Goal: Information Seeking & Learning: Find specific fact

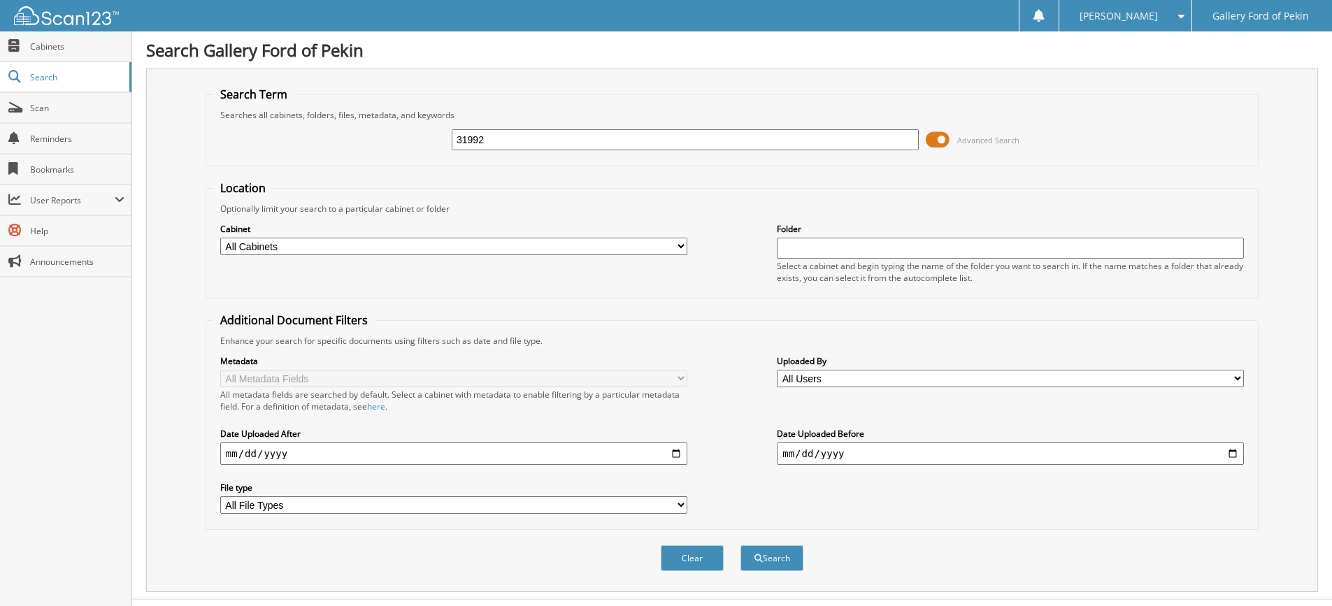
type input "31992"
click at [741, 545] on button "Search" at bounding box center [772, 558] width 63 height 26
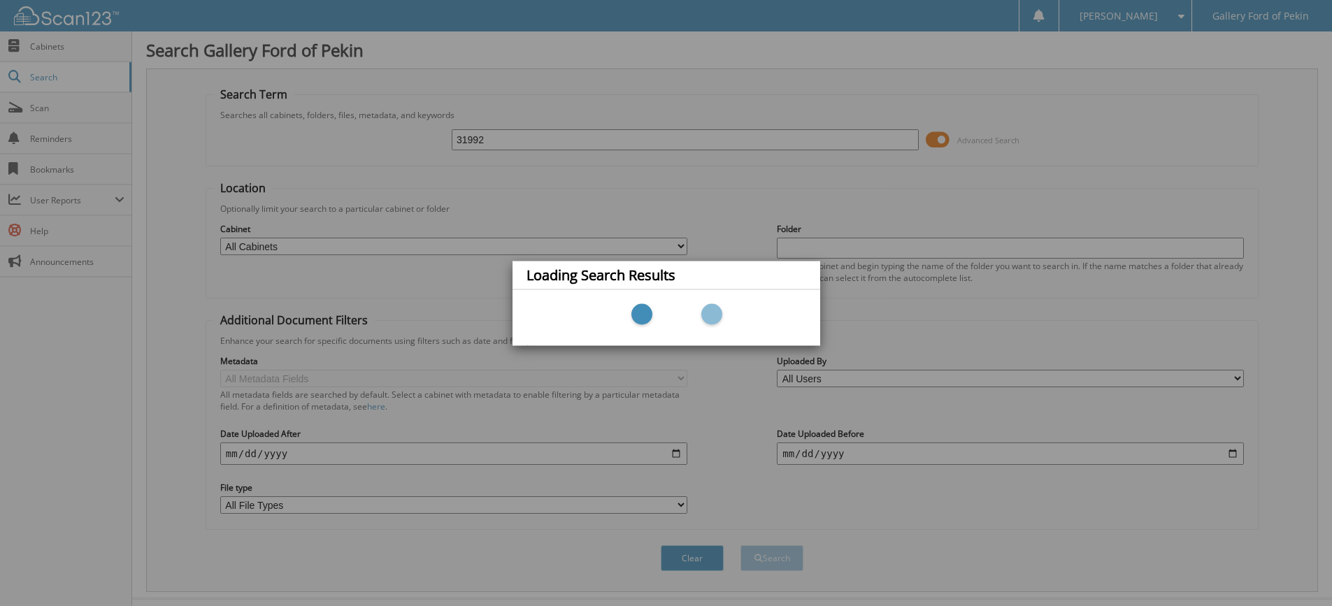
scroll to position [29, 0]
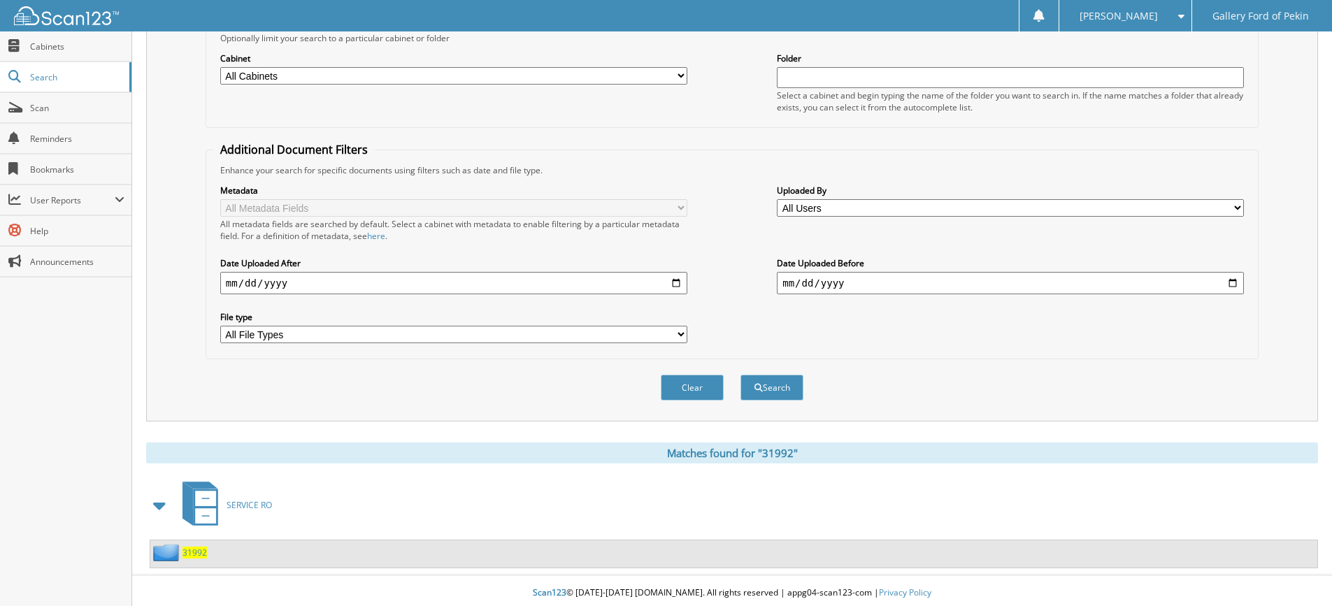
scroll to position [176, 0]
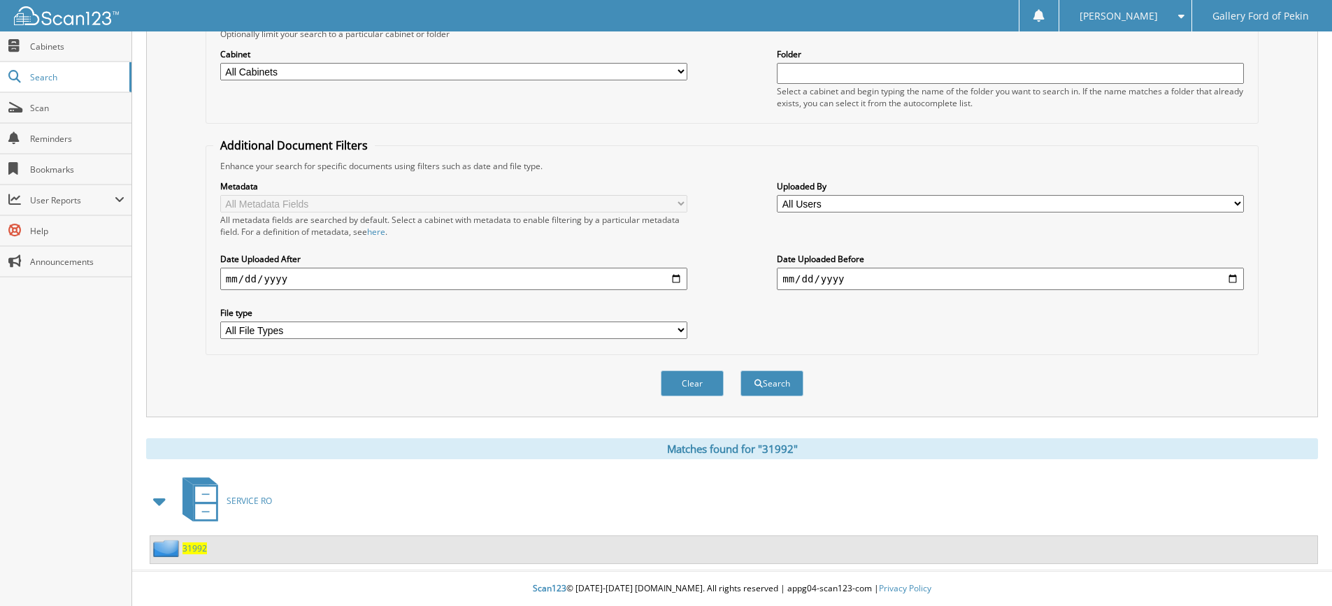
click at [201, 548] on span "31992" at bounding box center [195, 549] width 24 height 12
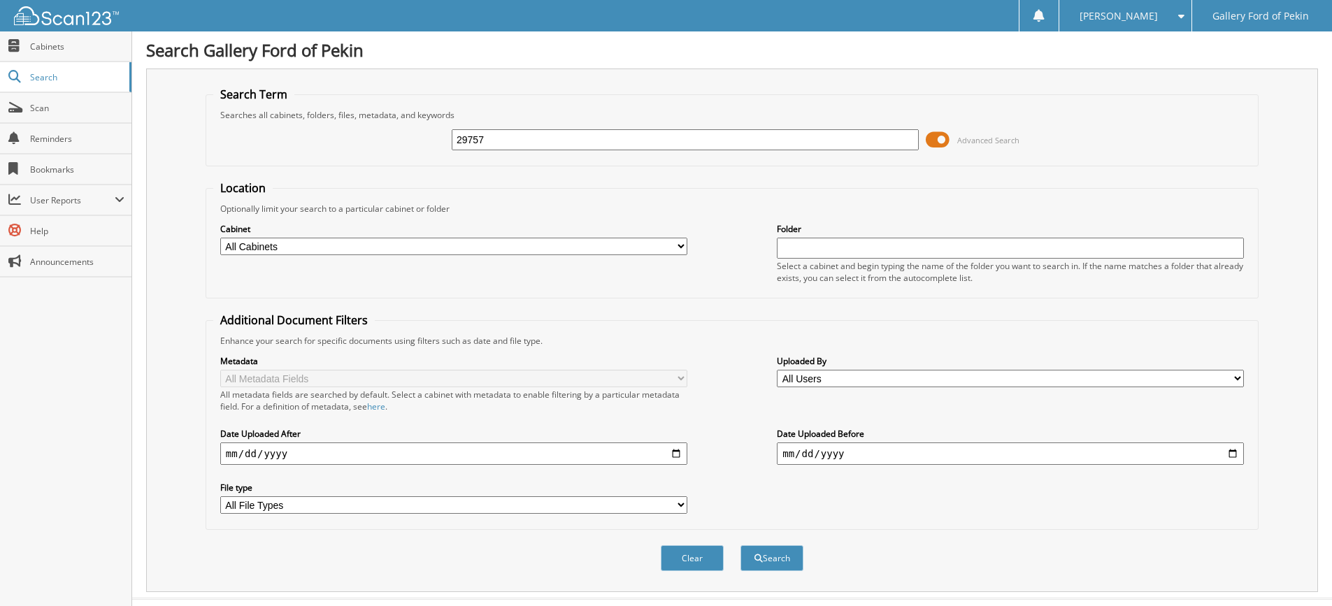
click at [741, 545] on button "Search" at bounding box center [772, 558] width 63 height 26
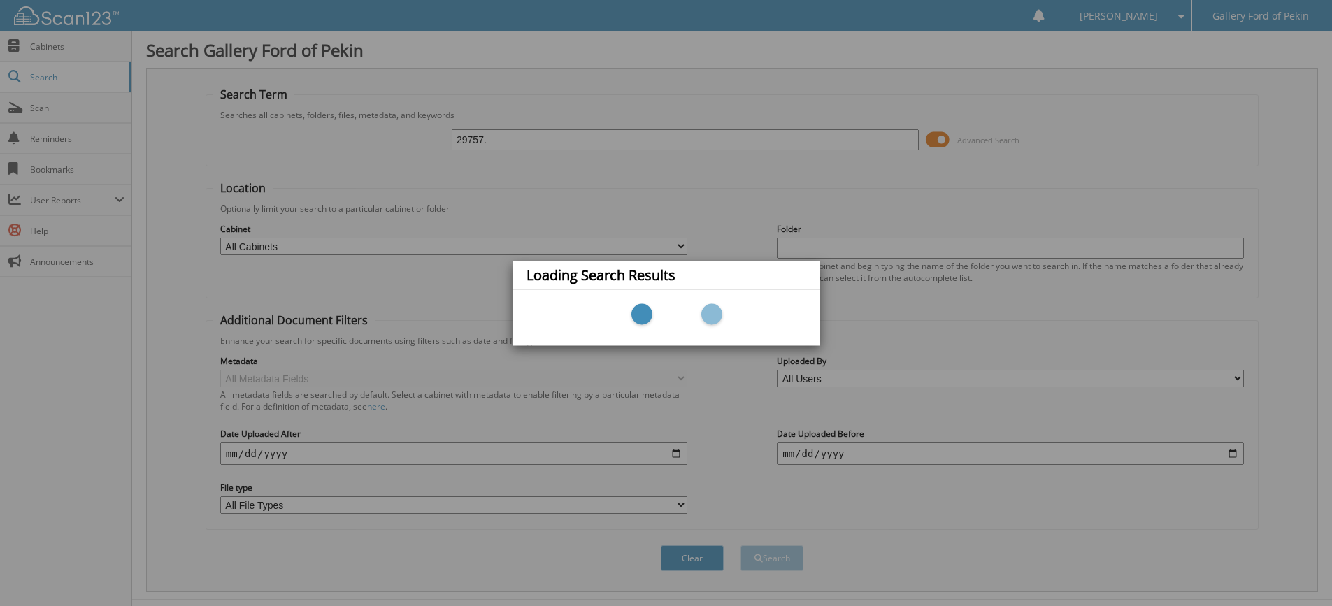
type input "29757."
